Goal: Task Accomplishment & Management: Use online tool/utility

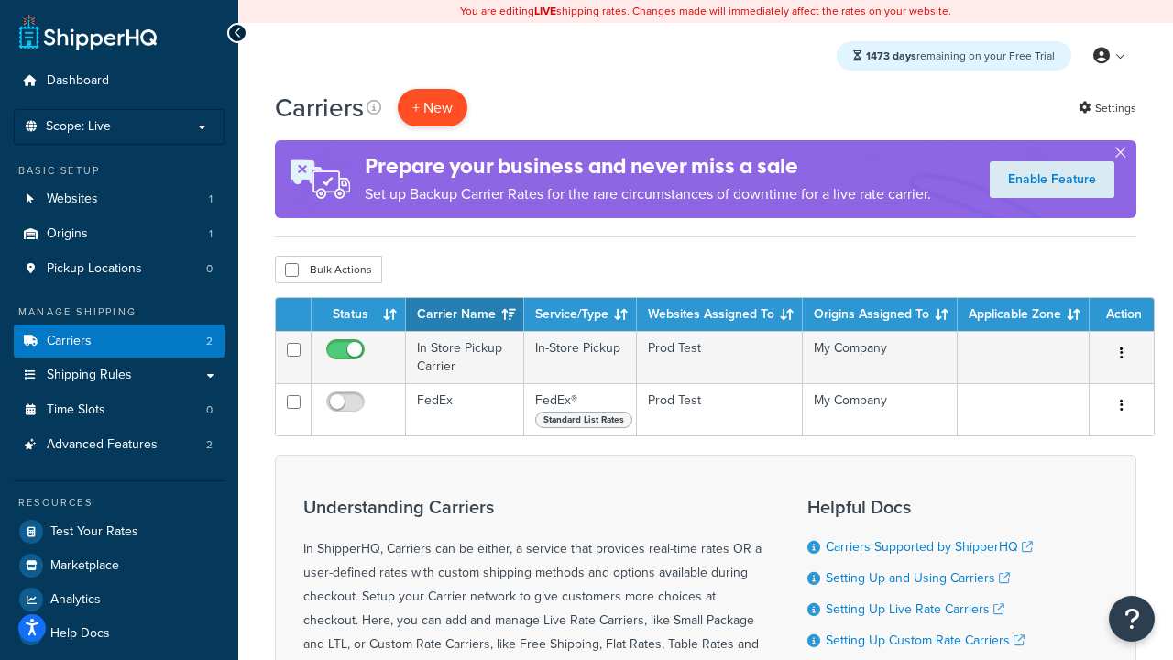
click at [432, 108] on button "+ New" at bounding box center [433, 108] width 70 height 38
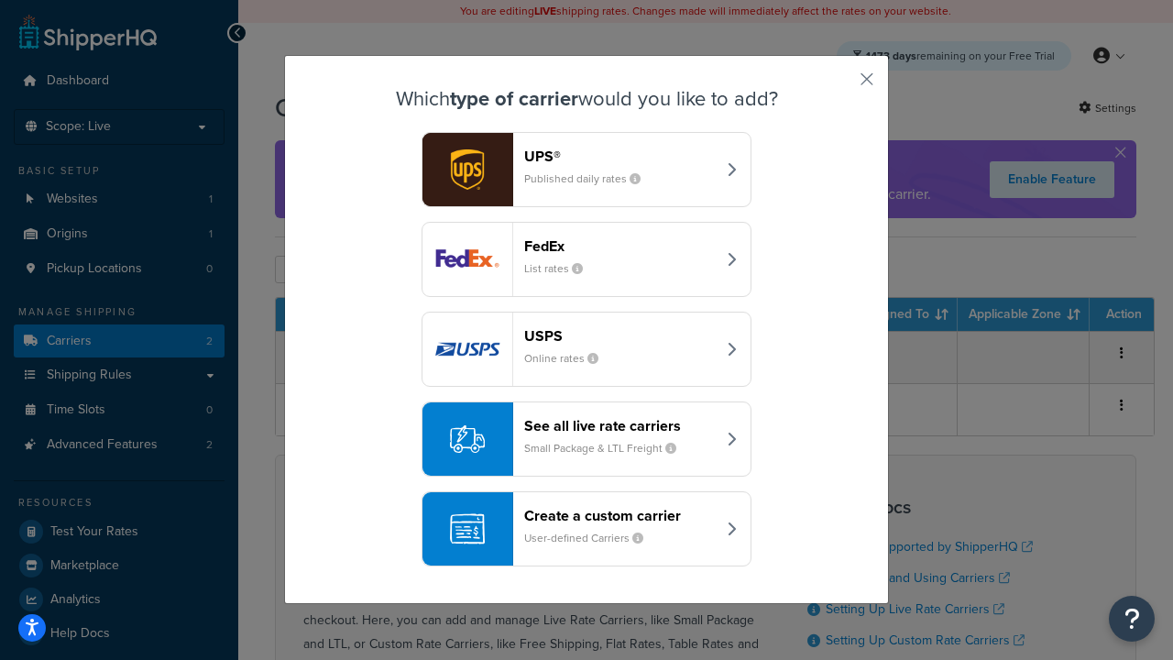
click at [586, 260] on div "FedEx List rates" at bounding box center [620, 259] width 192 height 44
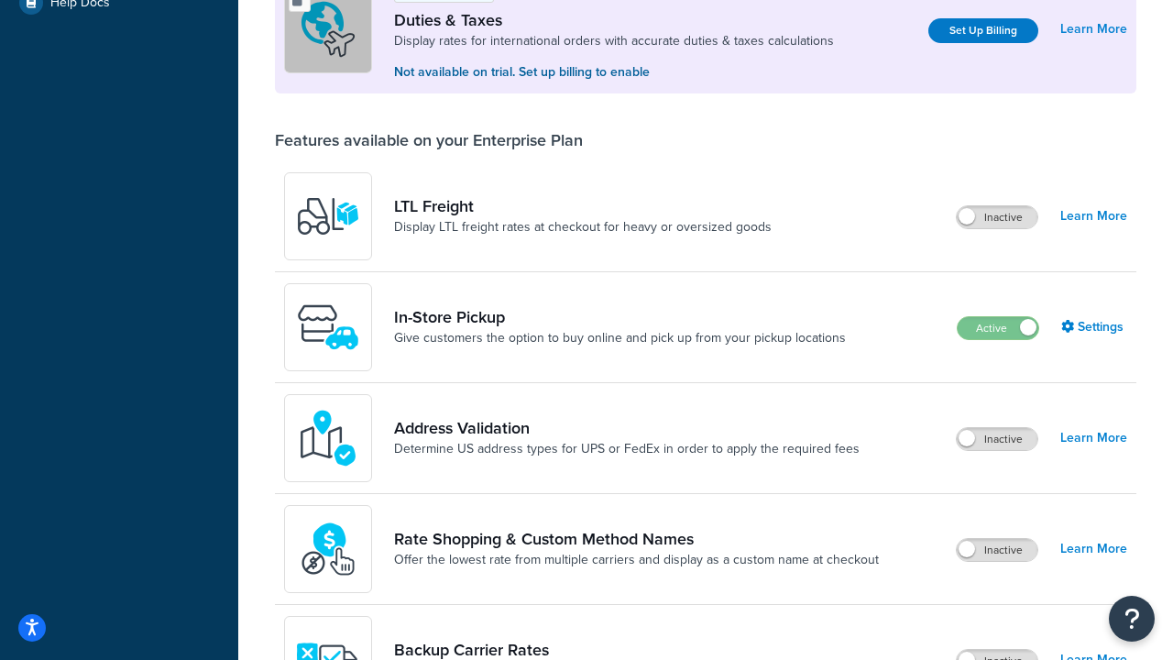
scroll to position [561, 0]
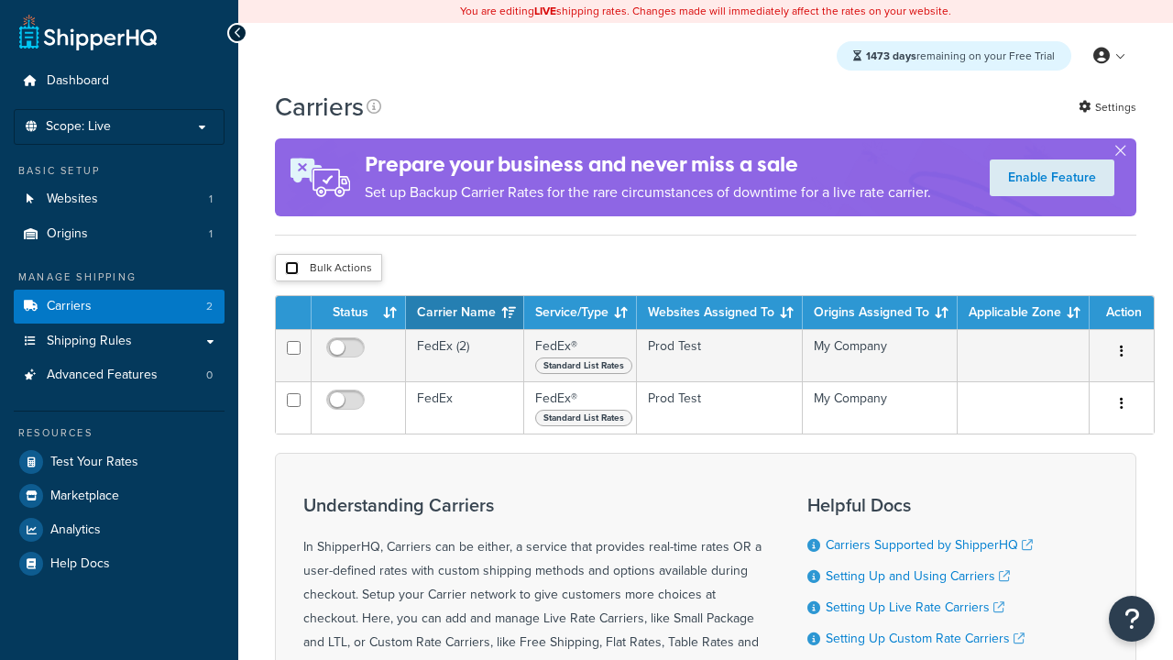
click at [291, 269] on input "checkbox" at bounding box center [292, 268] width 14 height 14
checkbox input "true"
click at [0, 0] on button "Delete" at bounding box center [0, 0] width 0 height 0
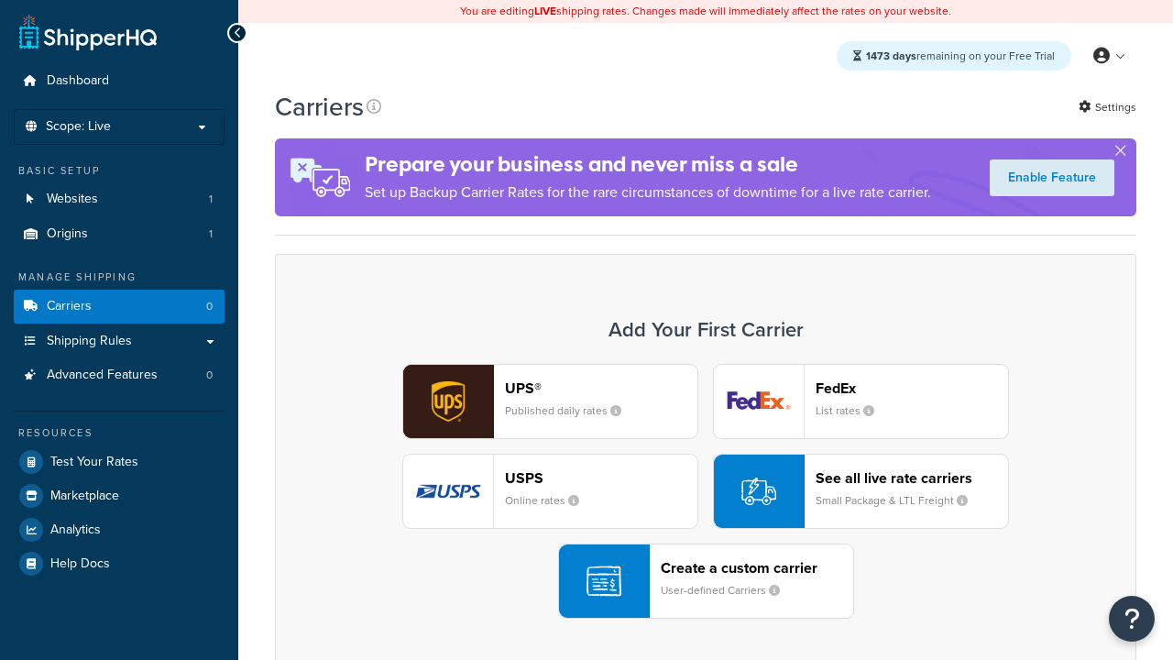
click at [706, 492] on div "UPS® Published daily rates FedEx List rates USPS Online rates See all live rate…" at bounding box center [705, 491] width 823 height 255
click at [912, 389] on header "FedEx" at bounding box center [911, 387] width 192 height 17
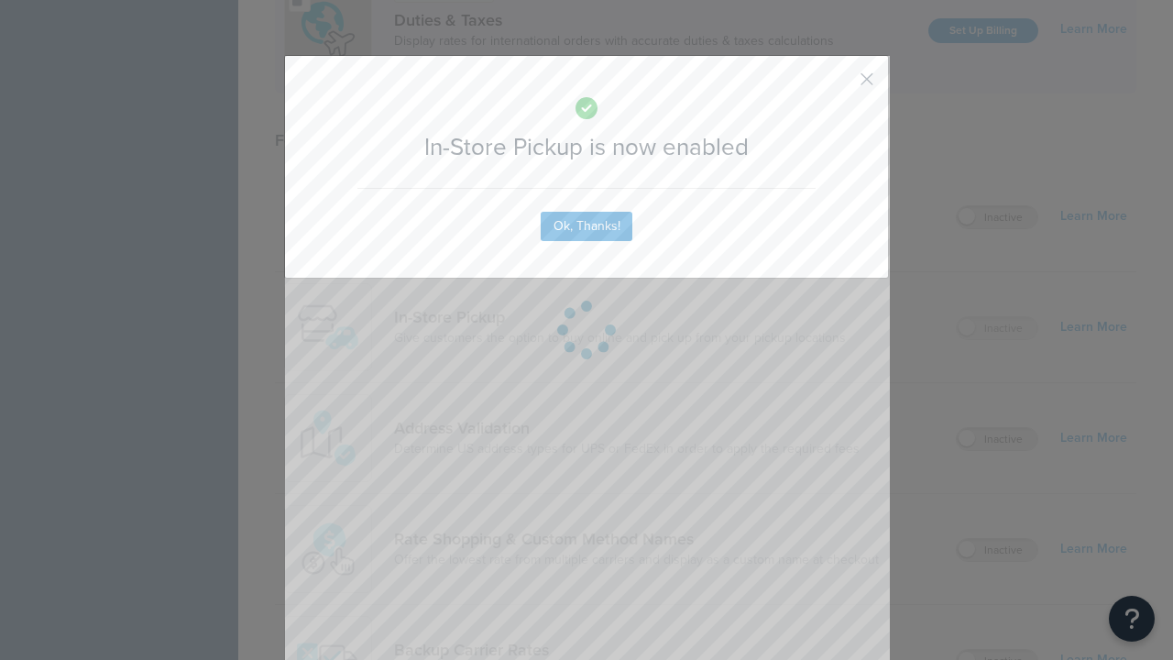
click at [839, 85] on button "button" at bounding box center [839, 85] width 5 height 5
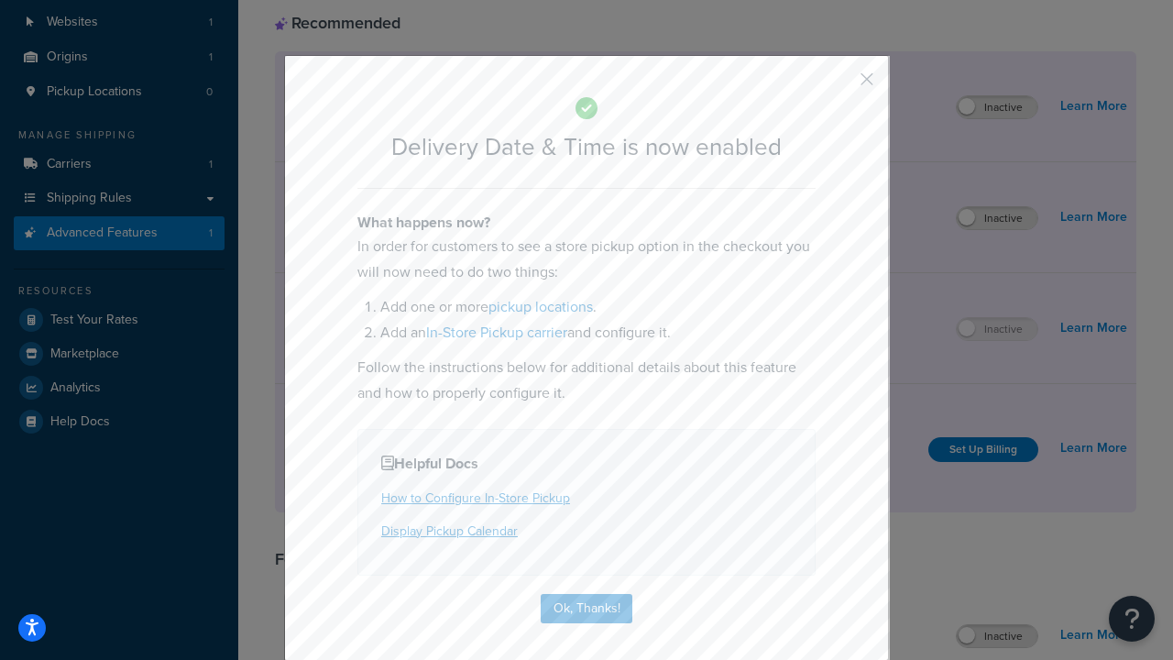
click at [839, 85] on button "button" at bounding box center [839, 85] width 5 height 5
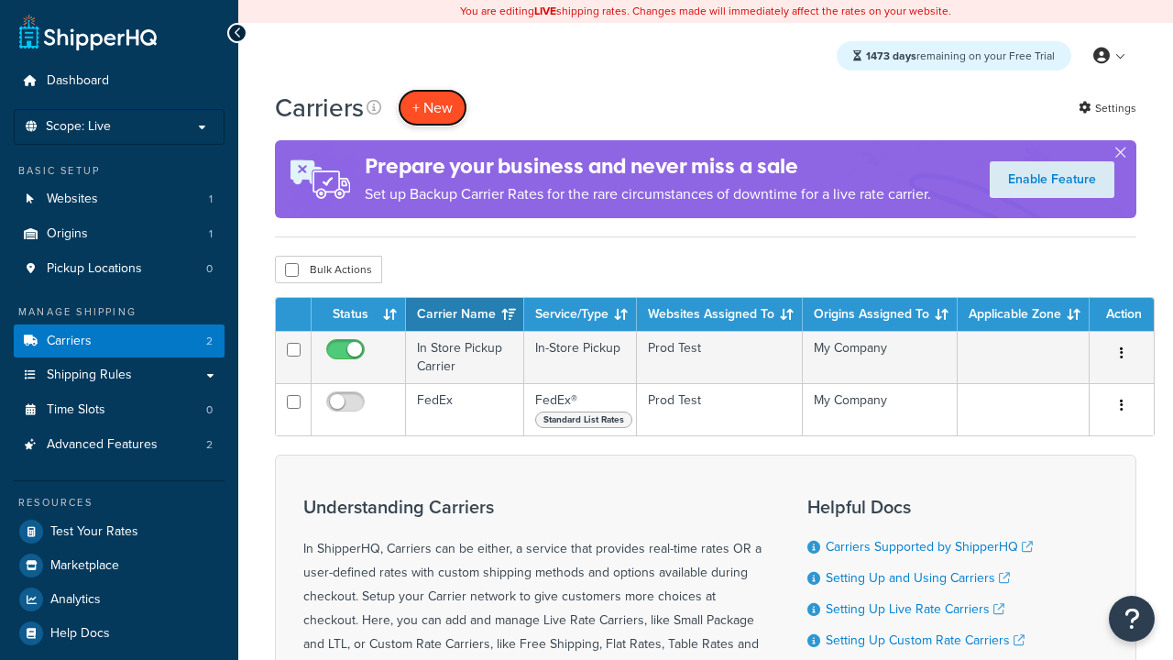
click at [432, 108] on button "+ New" at bounding box center [433, 108] width 70 height 38
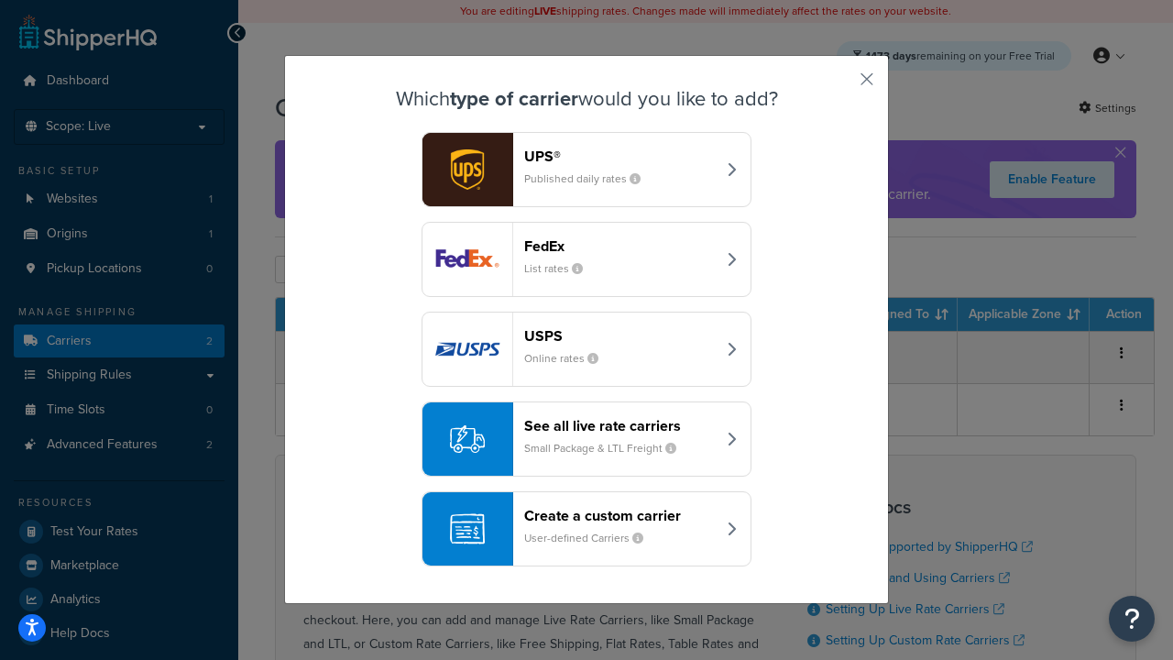
click at [586, 530] on div "Create a custom carrier User-defined Carriers" at bounding box center [620, 529] width 192 height 44
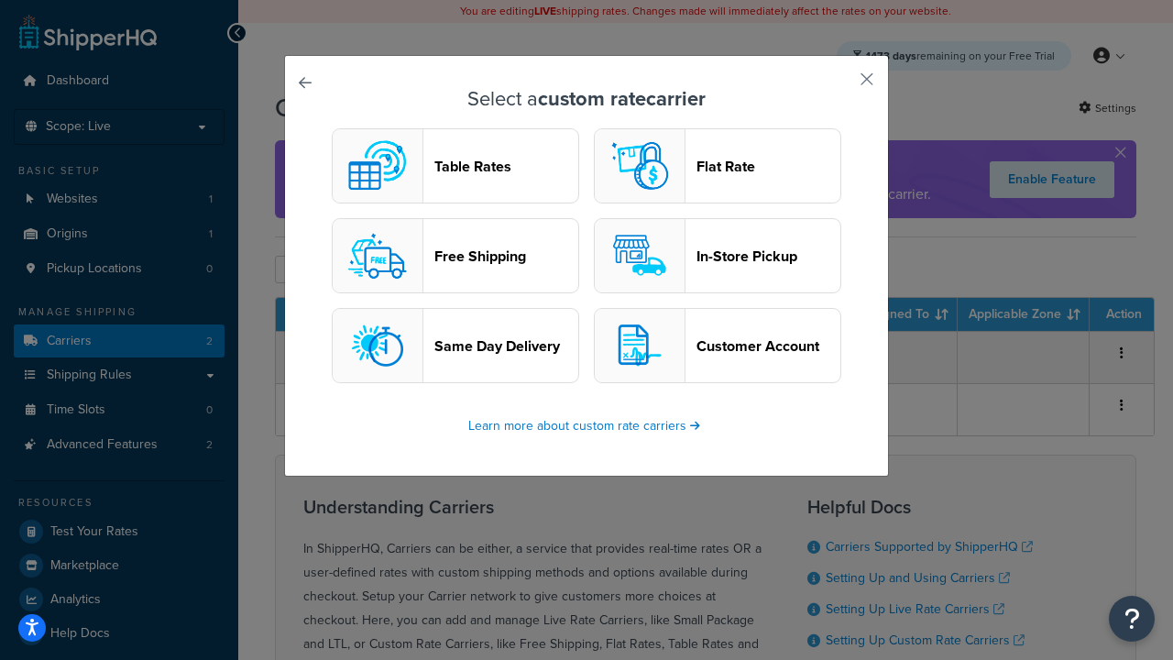
click at [717, 257] on header "In-Store Pickup" at bounding box center [768, 255] width 144 height 17
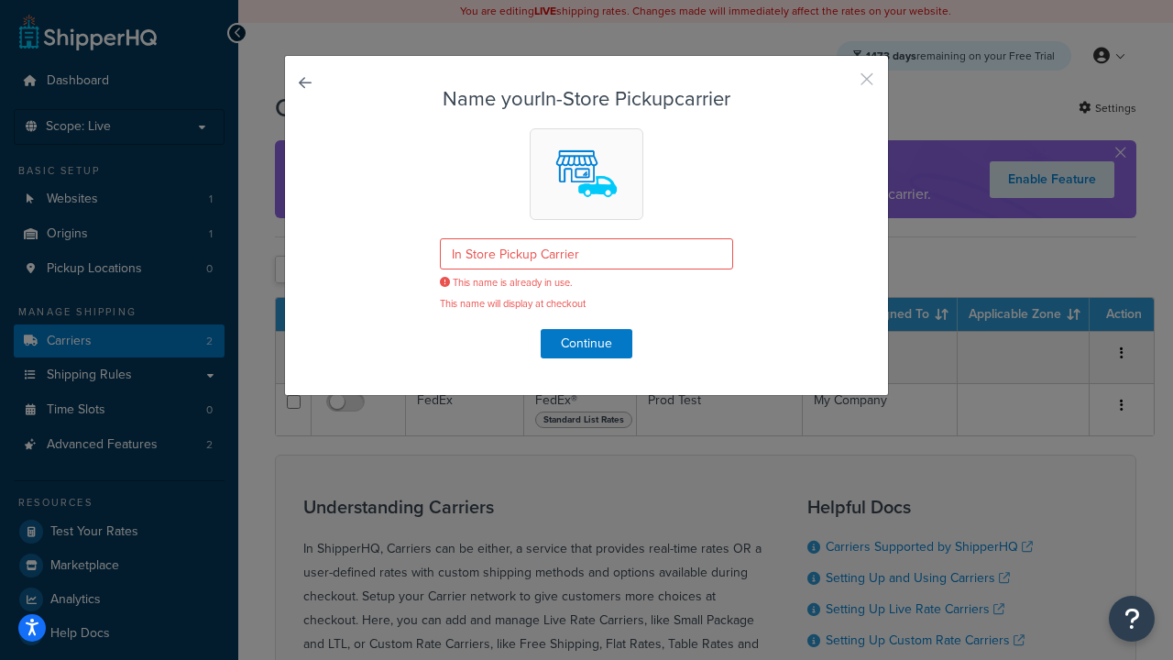
click at [839, 85] on button "button" at bounding box center [839, 85] width 5 height 5
click at [291, 271] on input "checkbox" at bounding box center [292, 270] width 14 height 14
checkbox input "true"
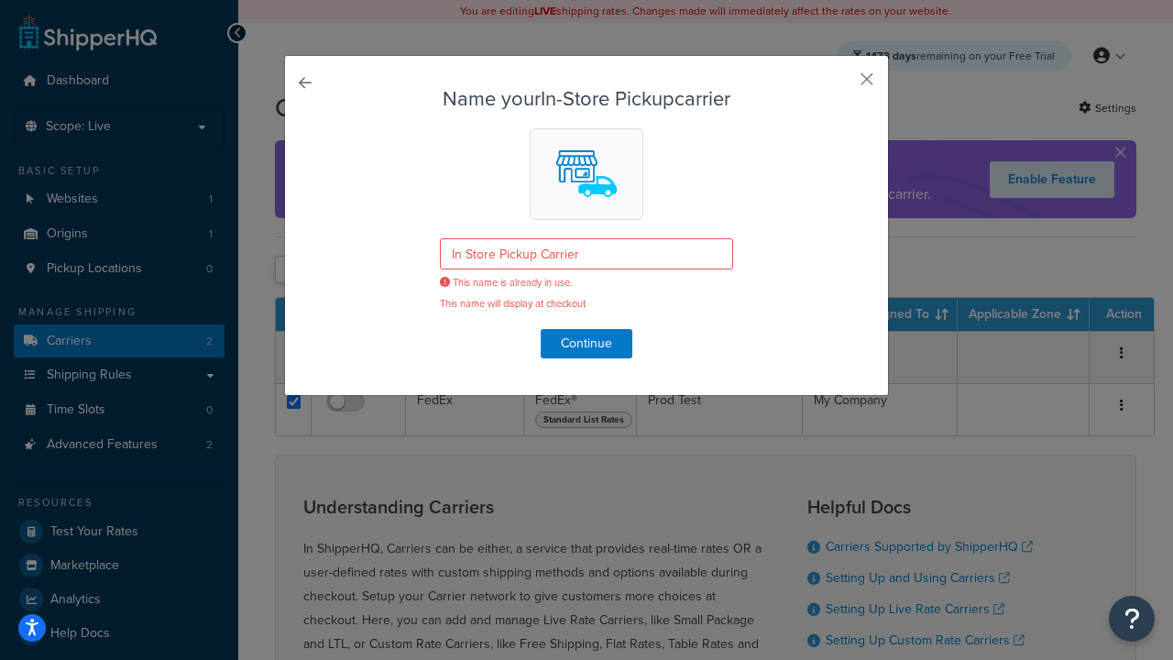
click at [0, 0] on button "Delete" at bounding box center [0, 0] width 0 height 0
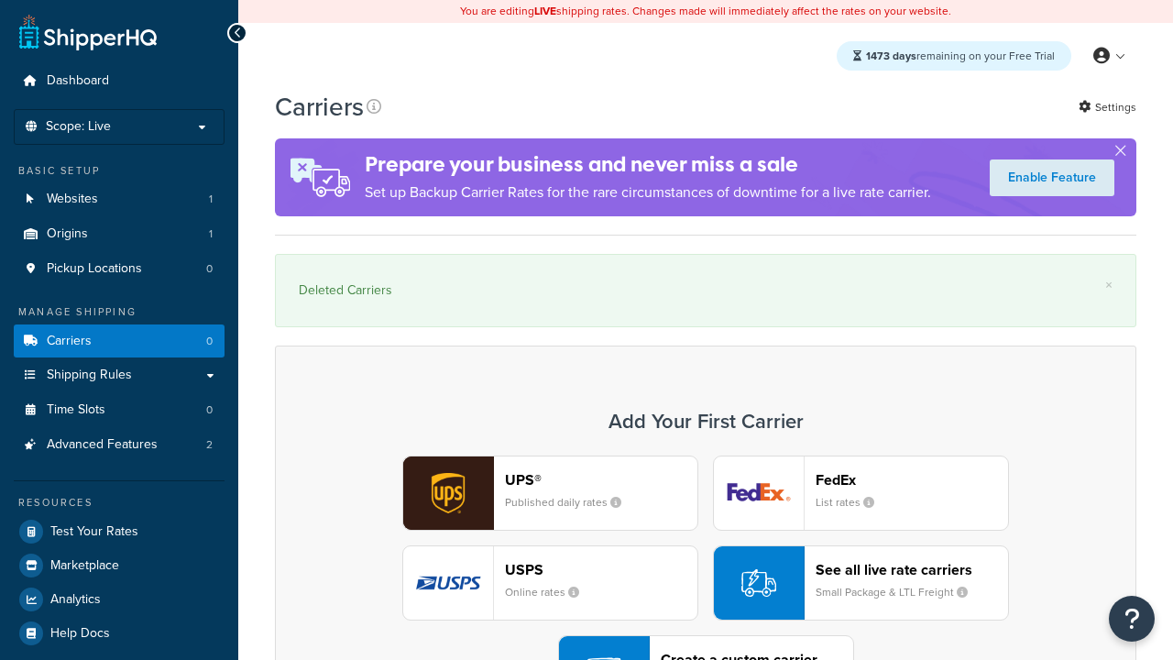
click at [706, 532] on div "UPS® Published daily rates FedEx List rates USPS Online rates See all live rate…" at bounding box center [705, 582] width 823 height 255
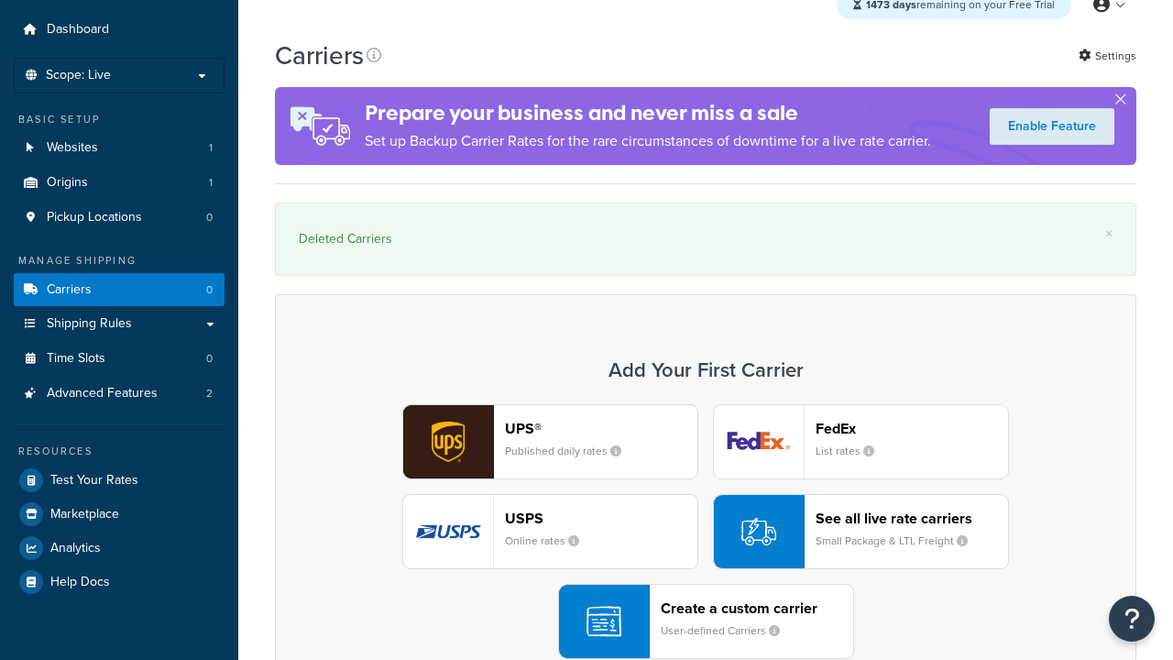
click at [706, 622] on div "Create a custom carrier User-defined Carriers" at bounding box center [757, 621] width 192 height 44
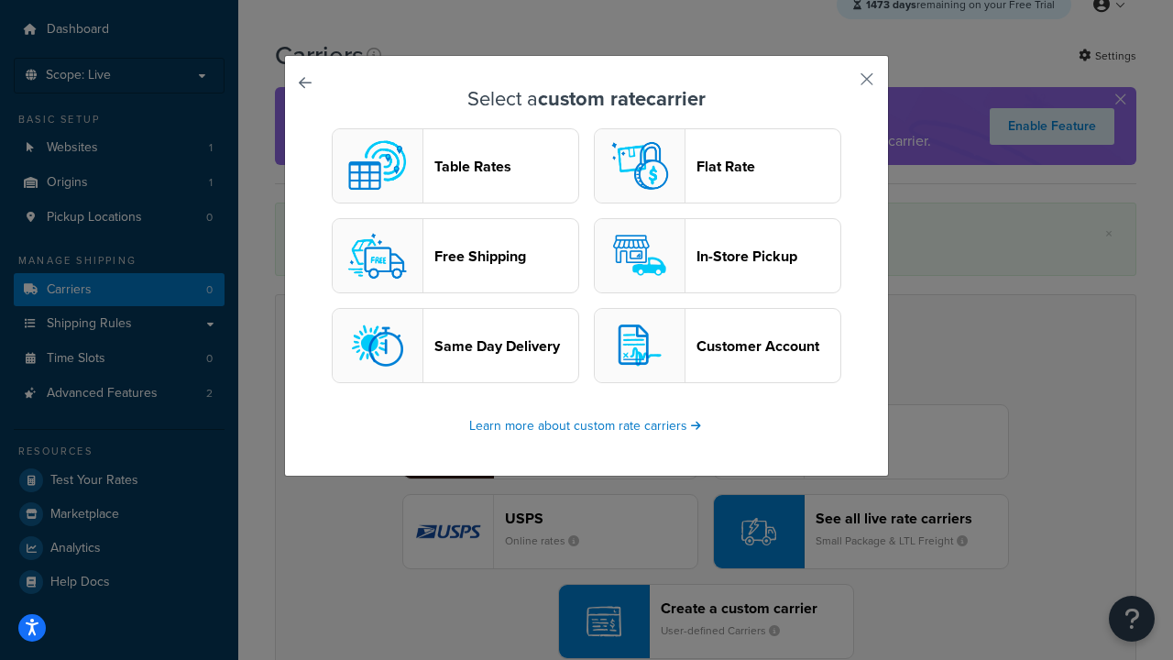
click at [717, 257] on header "In-Store Pickup" at bounding box center [768, 255] width 144 height 17
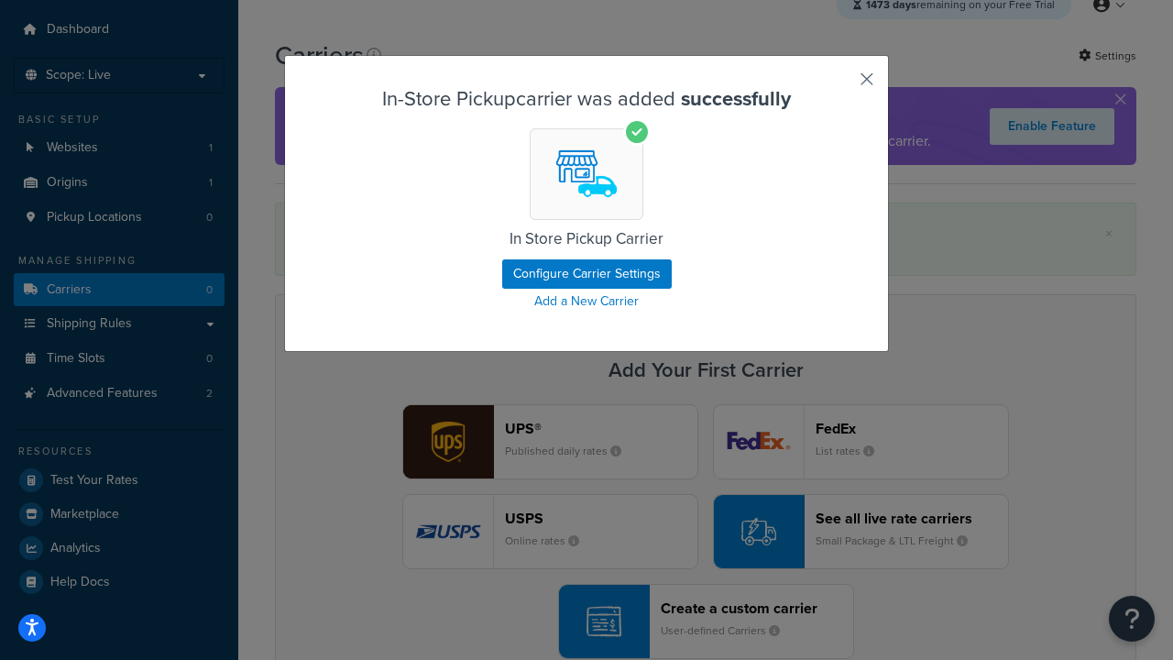
click at [839, 85] on button "button" at bounding box center [839, 85] width 5 height 5
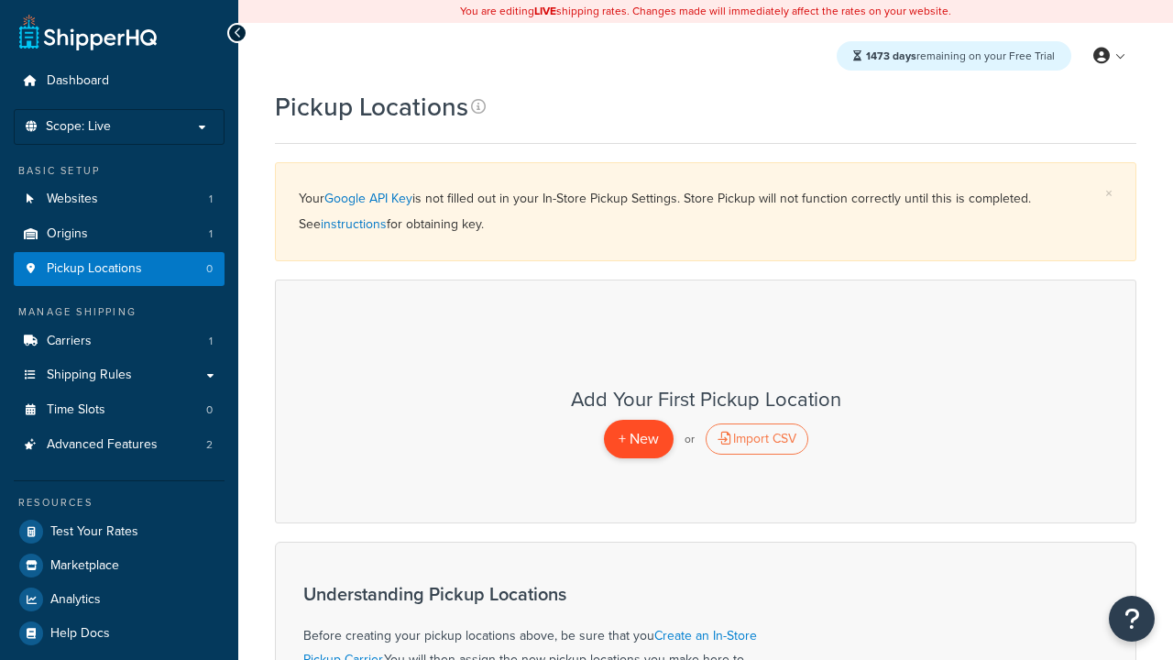
click at [638, 439] on span "+ New" at bounding box center [638, 438] width 40 height 21
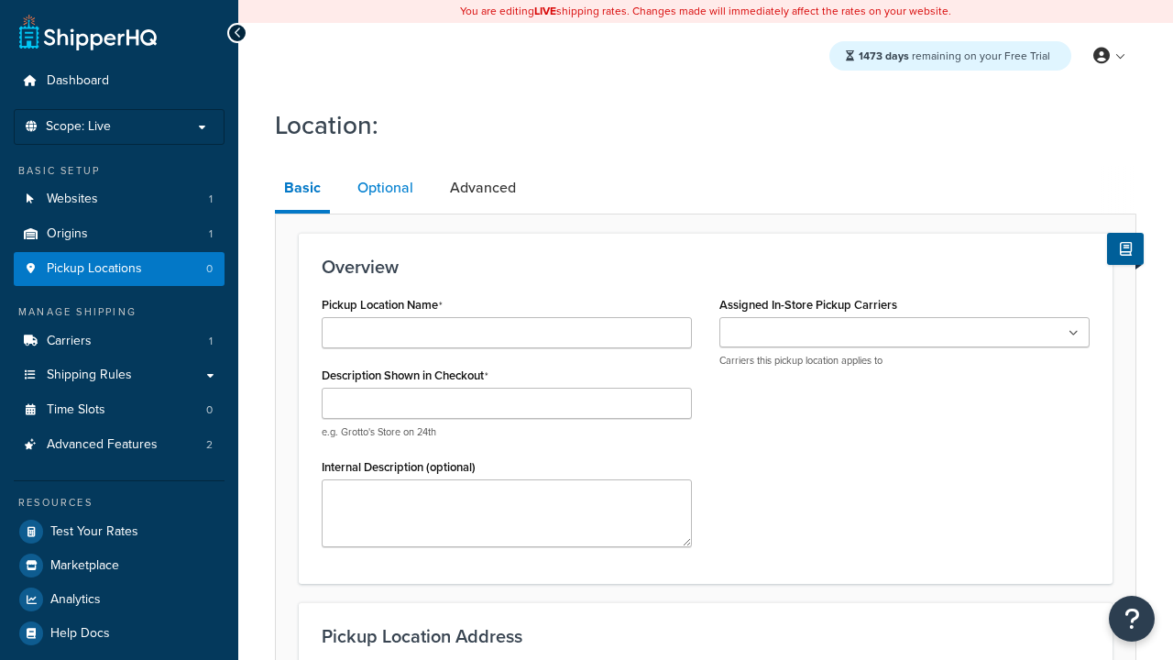
click at [384, 189] on link "Optional" at bounding box center [385, 188] width 74 height 44
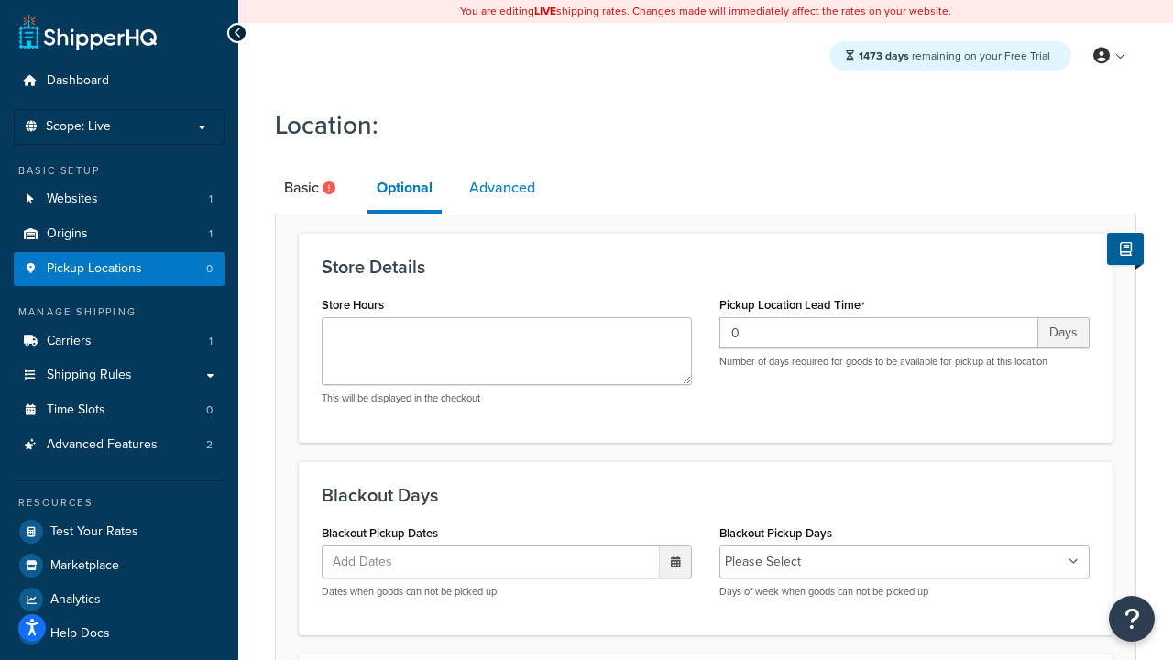
click at [503, 189] on link "Advanced" at bounding box center [502, 188] width 84 height 44
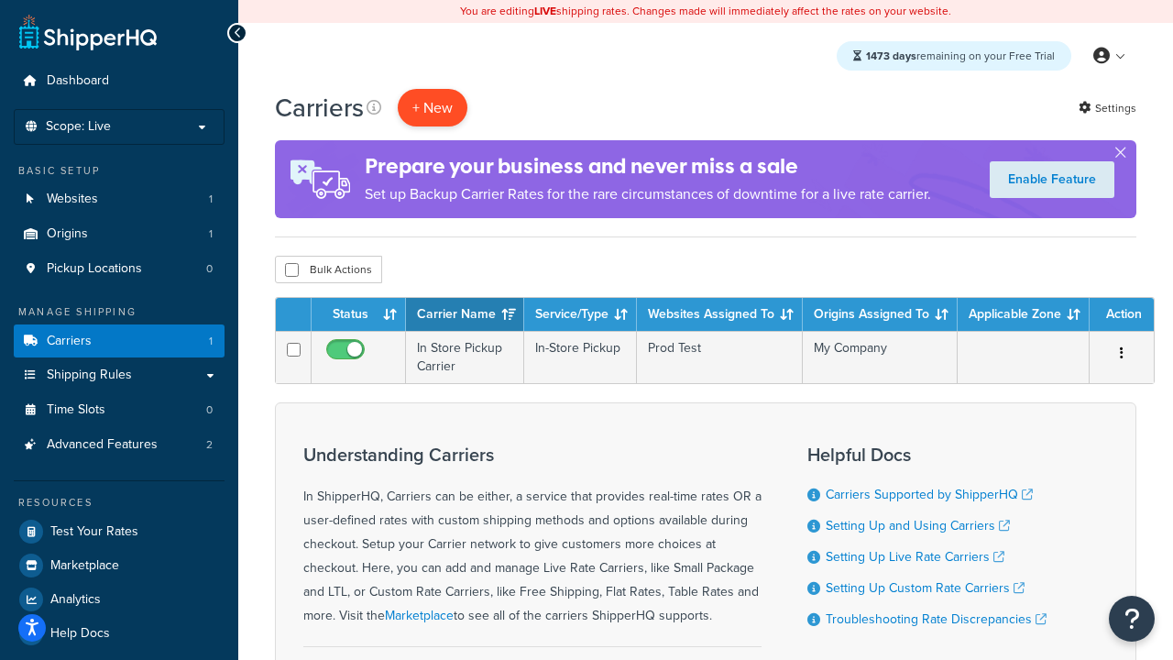
click at [432, 108] on button "+ New" at bounding box center [433, 108] width 70 height 38
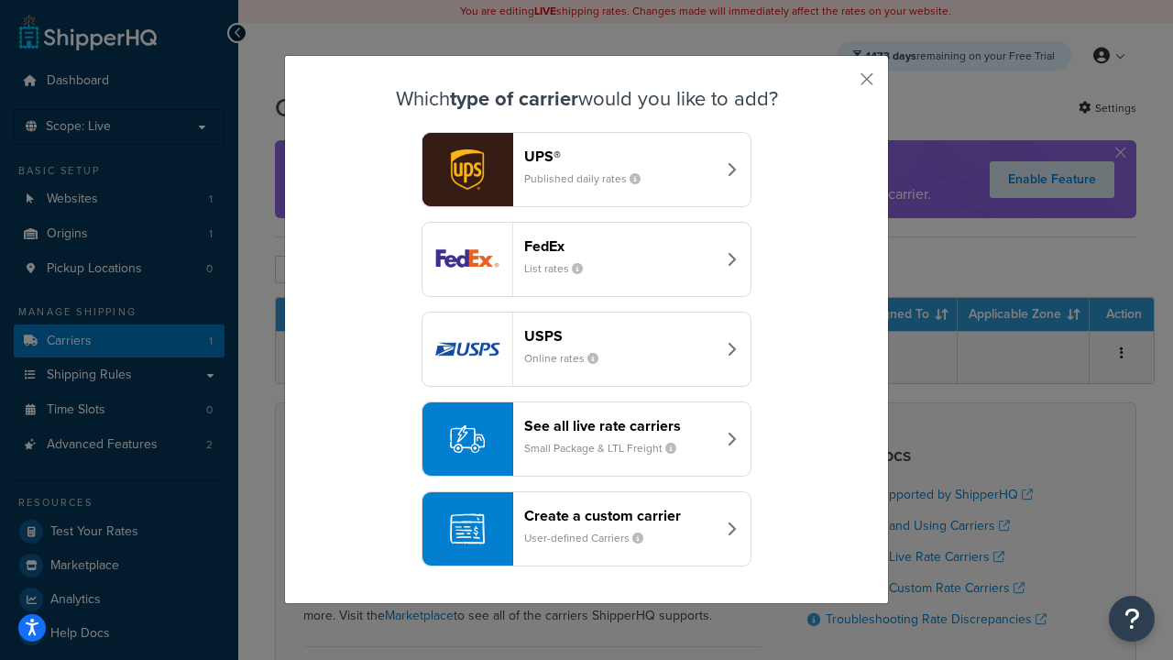
click at [586, 530] on div "Create a custom carrier User-defined Carriers" at bounding box center [620, 529] width 192 height 44
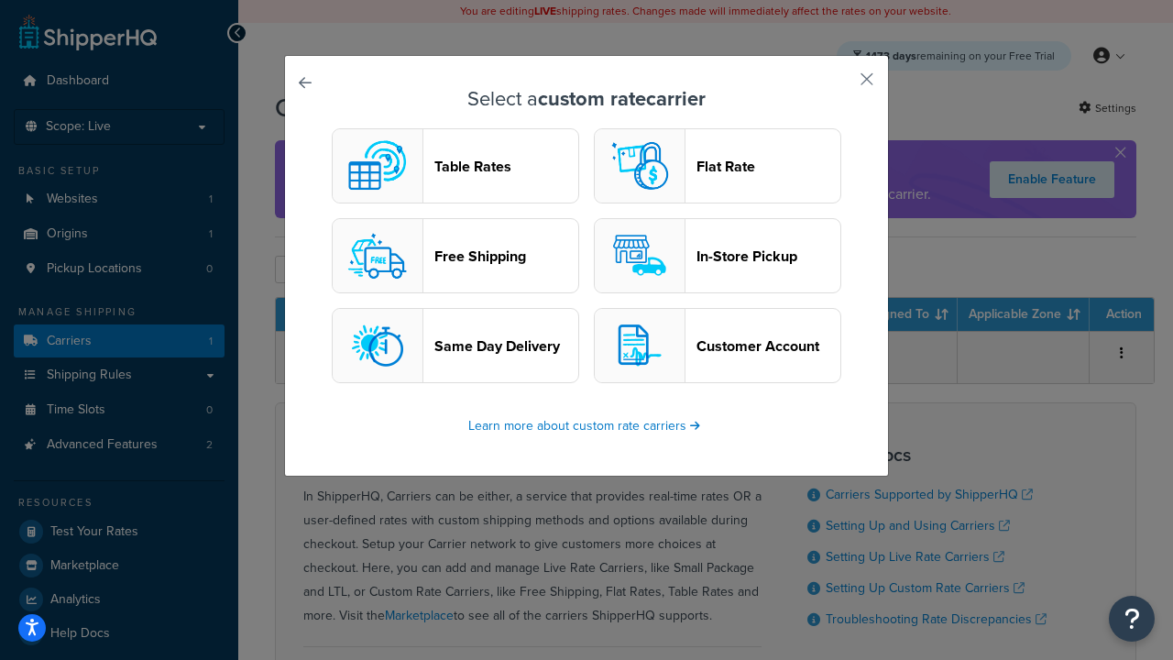
click at [717, 167] on header "Flat Rate" at bounding box center [768, 166] width 144 height 17
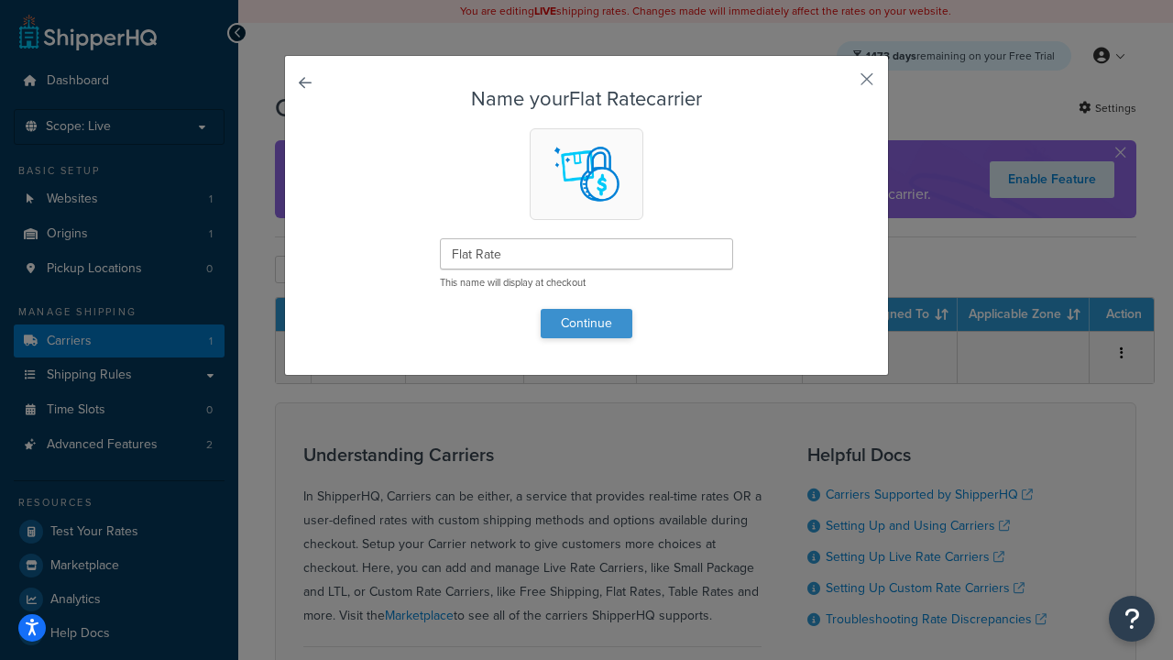
type input "Flat Rate"
click at [586, 323] on button "Continue" at bounding box center [587, 323] width 92 height 29
